Goal: Task Accomplishment & Management: Use online tool/utility

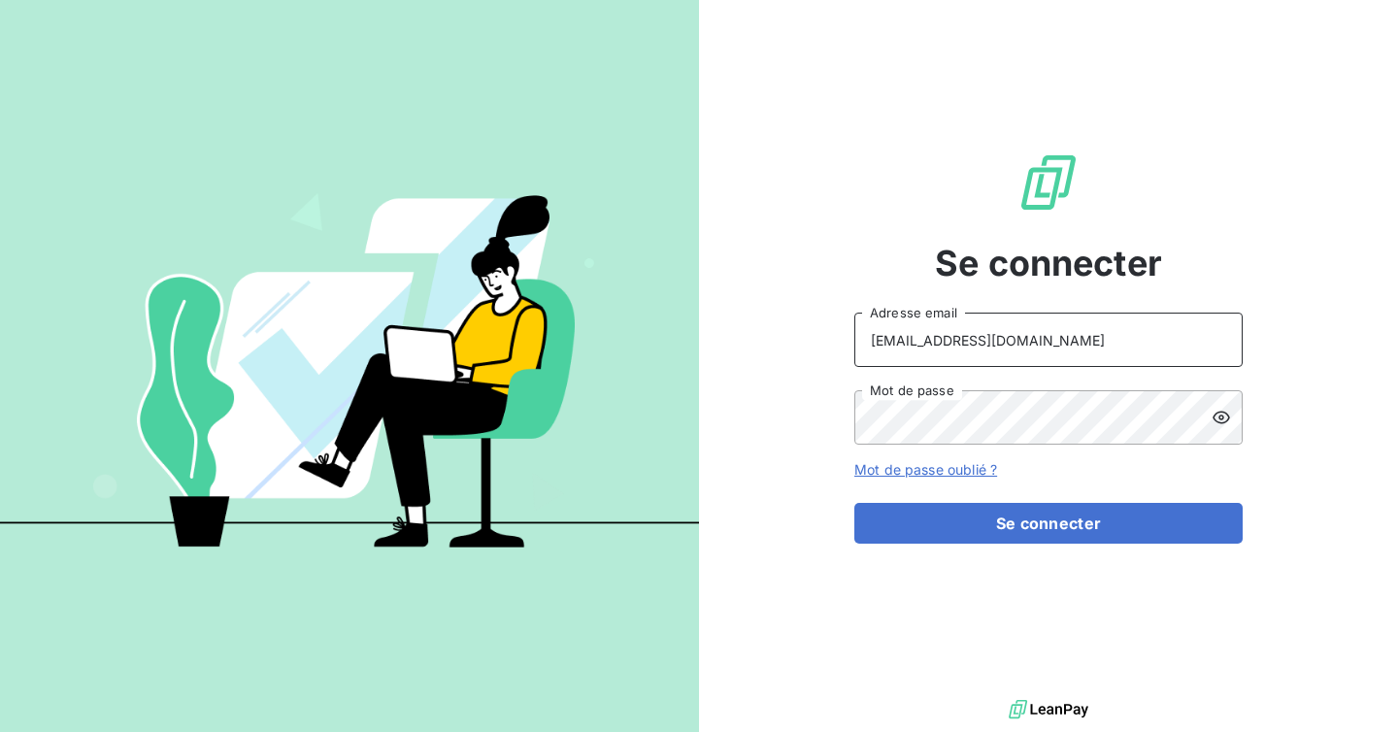
click at [1025, 340] on input "[EMAIL_ADDRESS][DOMAIN_NAME]" at bounding box center [1048, 340] width 388 height 54
type input "admin@accecittertiaire"
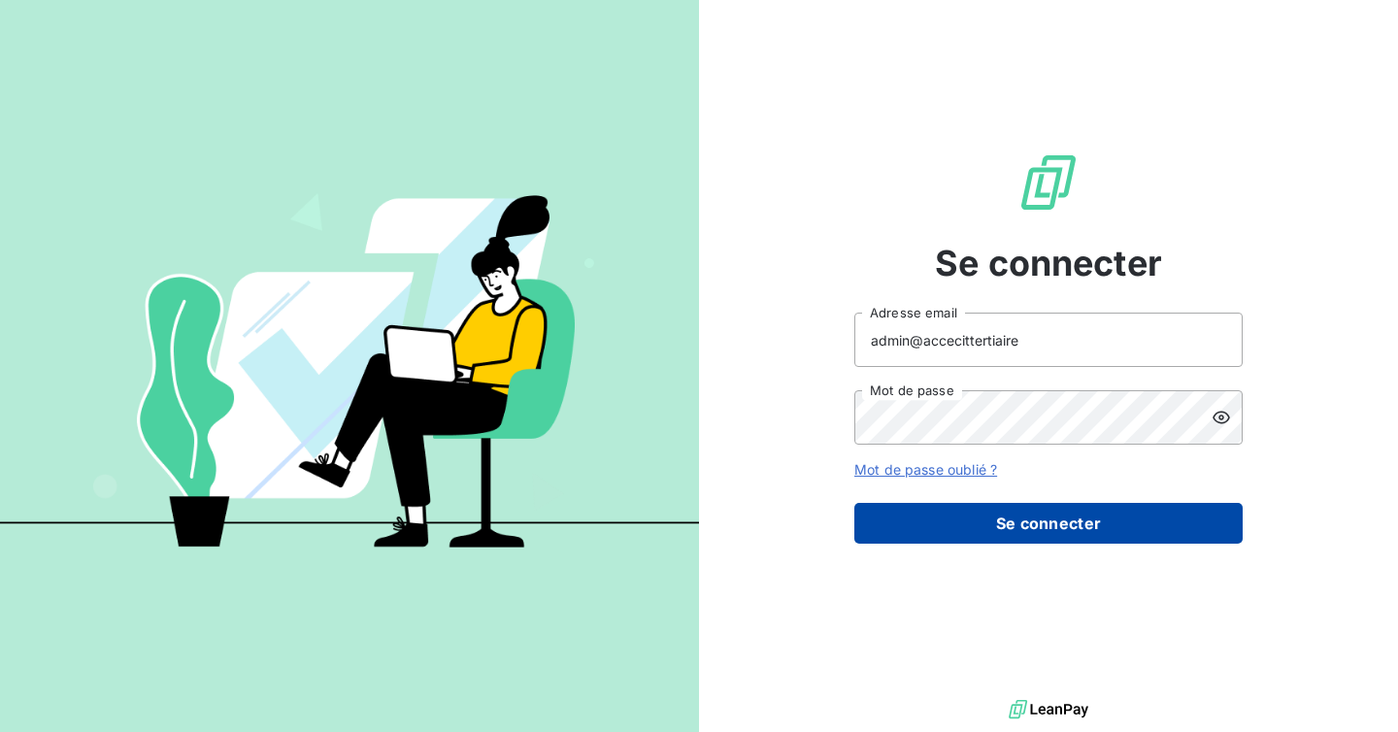
click at [1052, 521] on button "Se connecter" at bounding box center [1048, 523] width 388 height 41
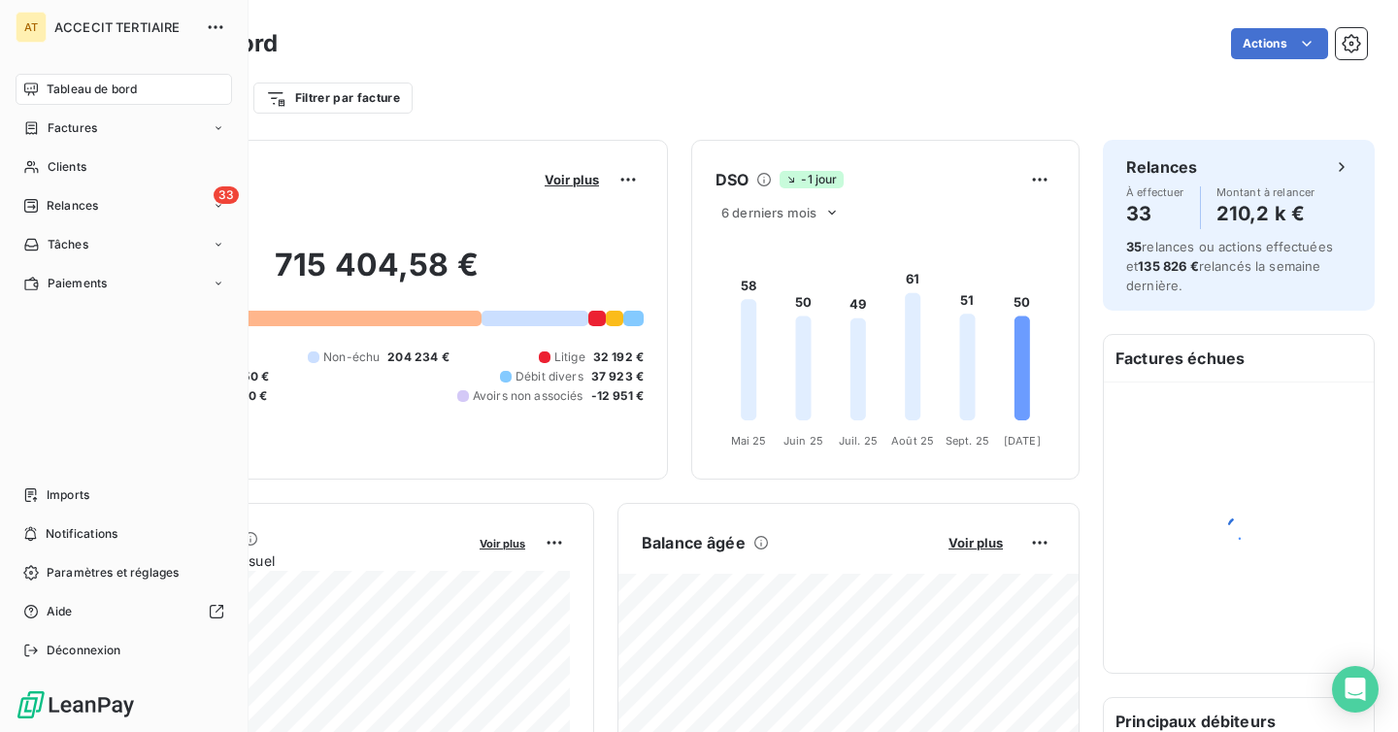
click at [50, 477] on div "Tableau de bord Factures Clients 33 Relances Tâches Paiements Imports Notificat…" at bounding box center [124, 370] width 217 height 592
click at [51, 489] on span "Imports" at bounding box center [68, 494] width 43 height 17
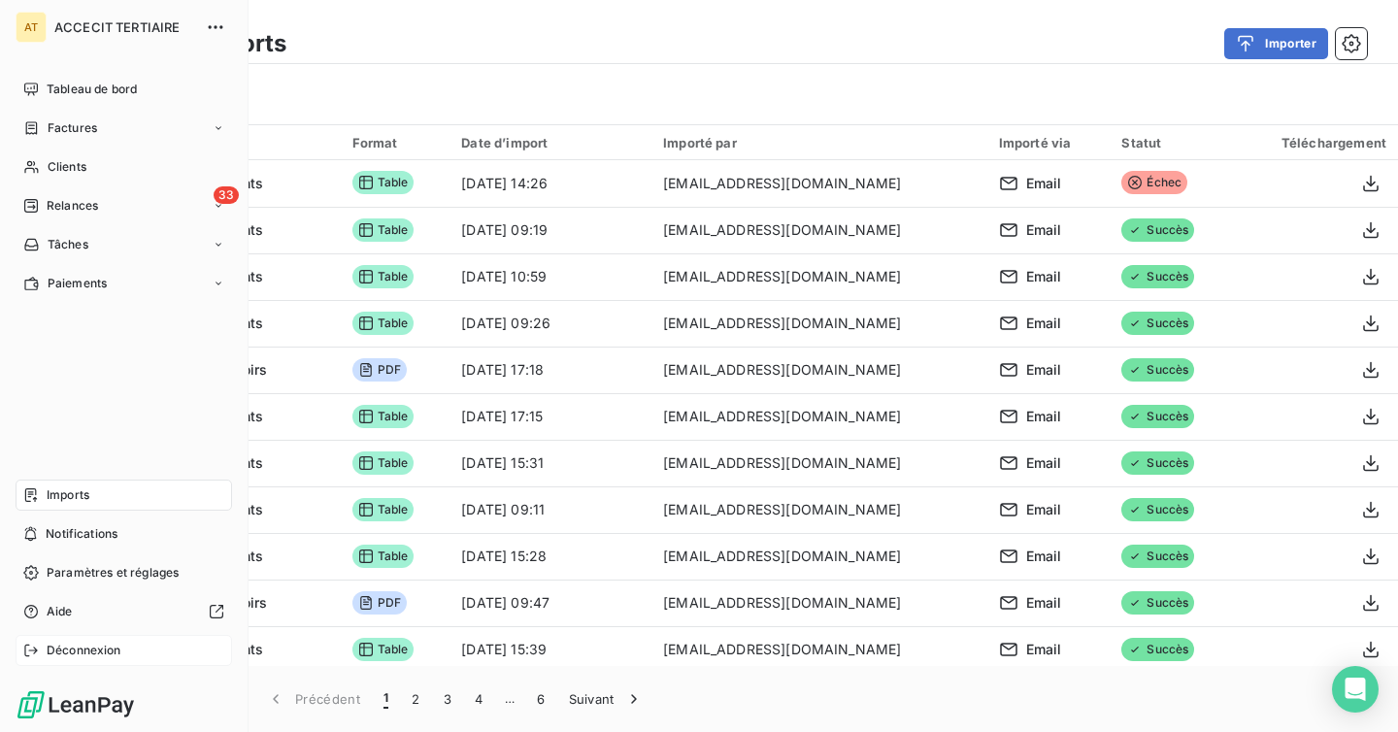
click at [82, 660] on div "Déconnexion" at bounding box center [124, 650] width 217 height 31
